Goal: Information Seeking & Learning: Learn about a topic

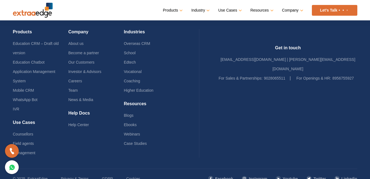
scroll to position [1371, 0]
click at [88, 61] on link "Our Customers" at bounding box center [81, 62] width 26 height 4
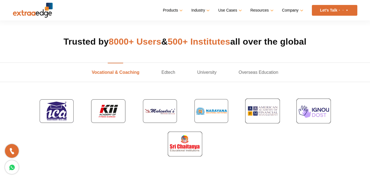
scroll to position [173, 0]
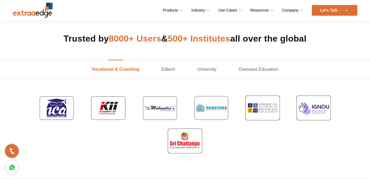
click at [368, 60] on ul "Vocational & Coaching [GEOGRAPHIC_DATA] Overseas Education" at bounding box center [185, 69] width 370 height 20
click at [168, 70] on link "Edtech" at bounding box center [168, 69] width 36 height 19
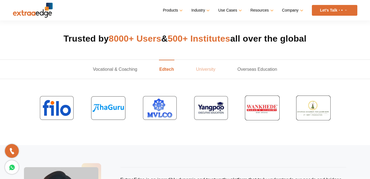
click at [206, 70] on link "University" at bounding box center [205, 69] width 41 height 19
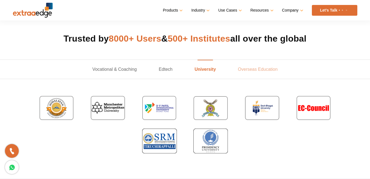
click at [257, 73] on link "Overseas Education" at bounding box center [258, 69] width 62 height 19
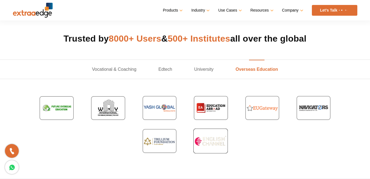
click at [257, 73] on link "Overseas Education" at bounding box center [256, 69] width 64 height 19
